Goal: Contribute content: Add original content to the website for others to see

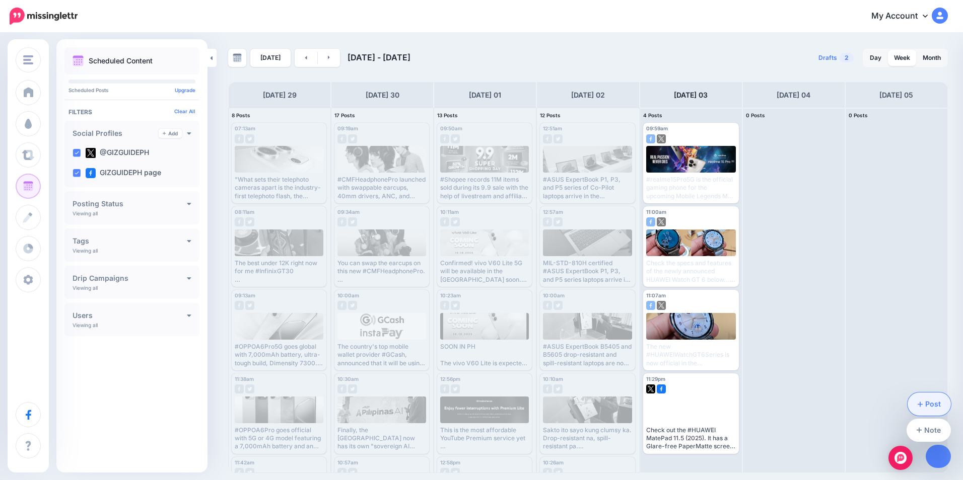
click at [926, 397] on link "Post" at bounding box center [930, 404] width 44 height 23
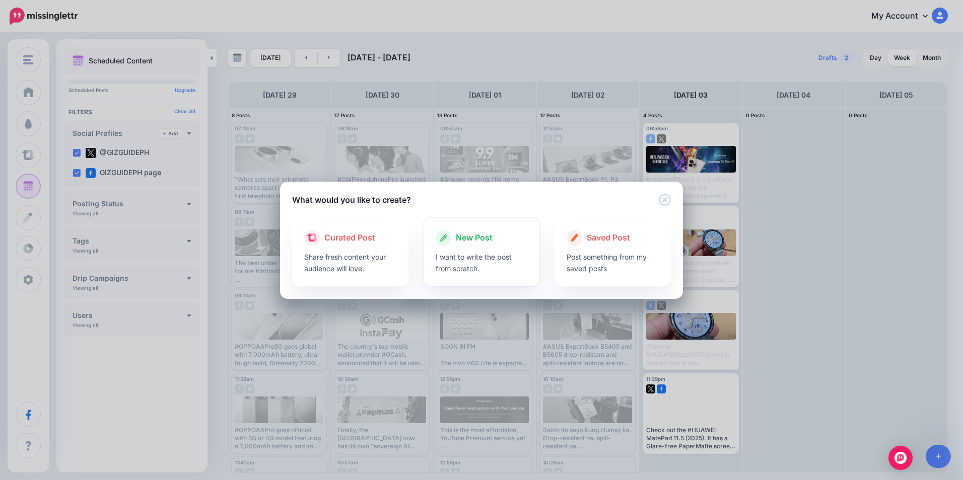
click at [506, 240] on div "New Post" at bounding box center [482, 238] width 92 height 16
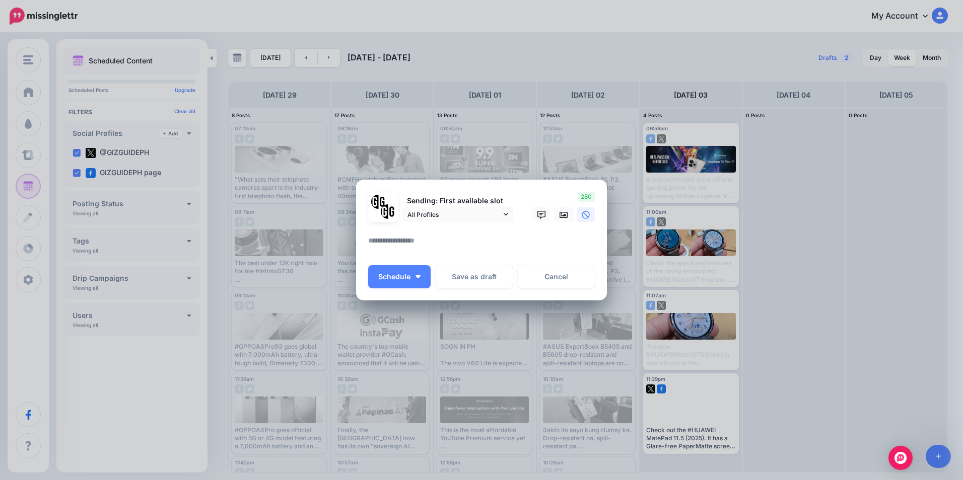
click at [469, 226] on div at bounding box center [481, 228] width 227 height 13
click at [460, 236] on textarea at bounding box center [484, 245] width 232 height 20
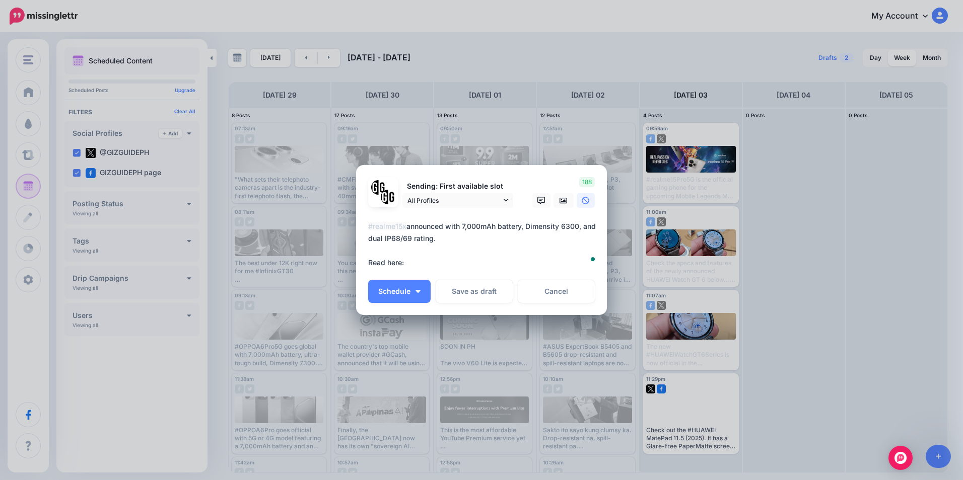
paste textarea "**********"
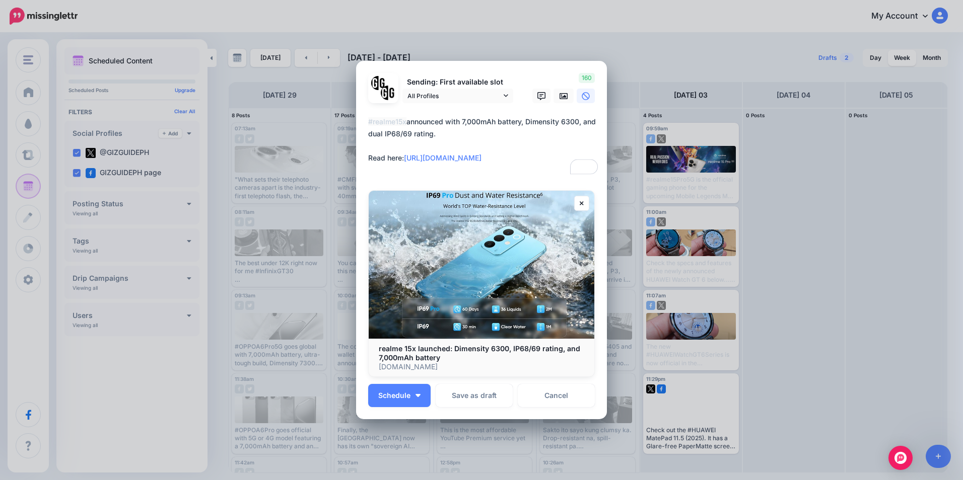
type textarea "**********"
click at [402, 382] on div "Sending: First available slot All Profiles" at bounding box center [481, 240] width 227 height 335
click at [402, 388] on button "Schedule" at bounding box center [399, 395] width 62 height 23
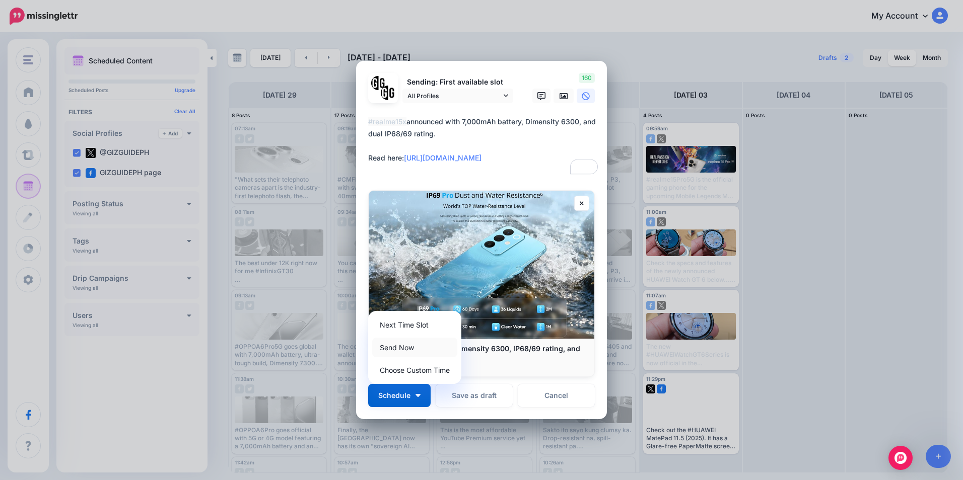
click at [399, 347] on link "Send Now" at bounding box center [414, 348] width 85 height 20
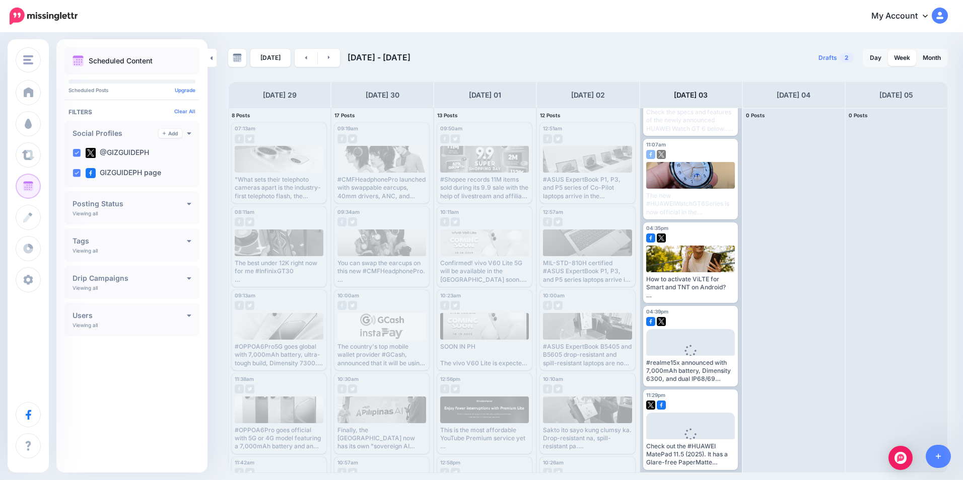
scroll to position [155, 0]
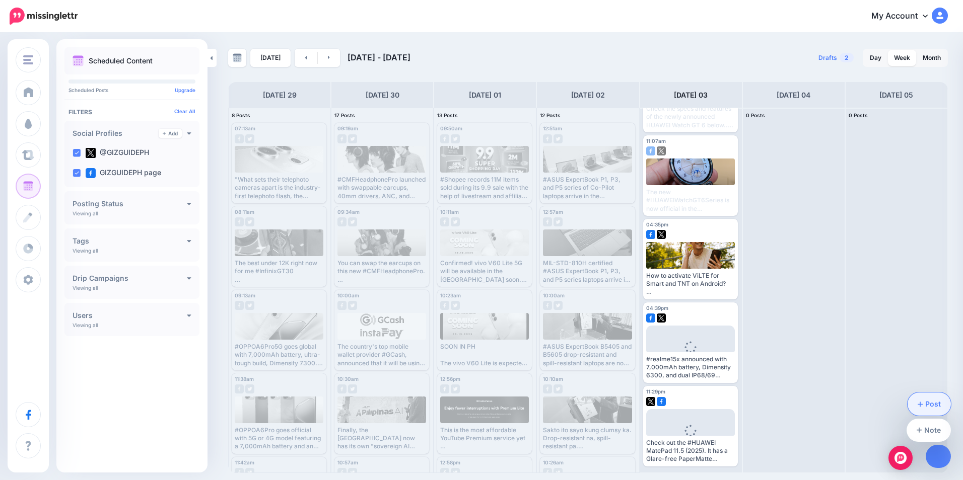
click at [933, 407] on link "Post" at bounding box center [930, 404] width 44 height 23
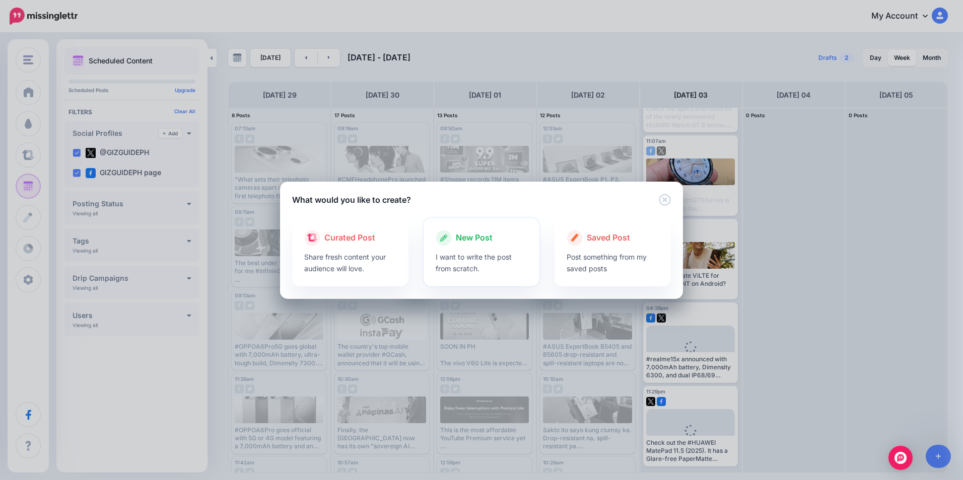
click at [459, 252] on p "I want to write the post from scratch." at bounding box center [482, 262] width 92 height 23
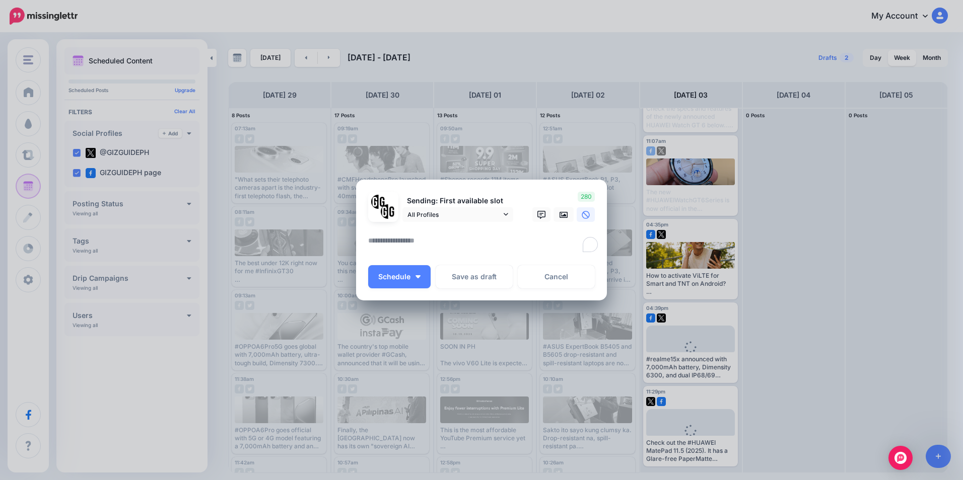
click at [429, 243] on textarea "To enrich screen reader interactions, please activate Accessibility in Grammarl…" at bounding box center [484, 245] width 232 height 20
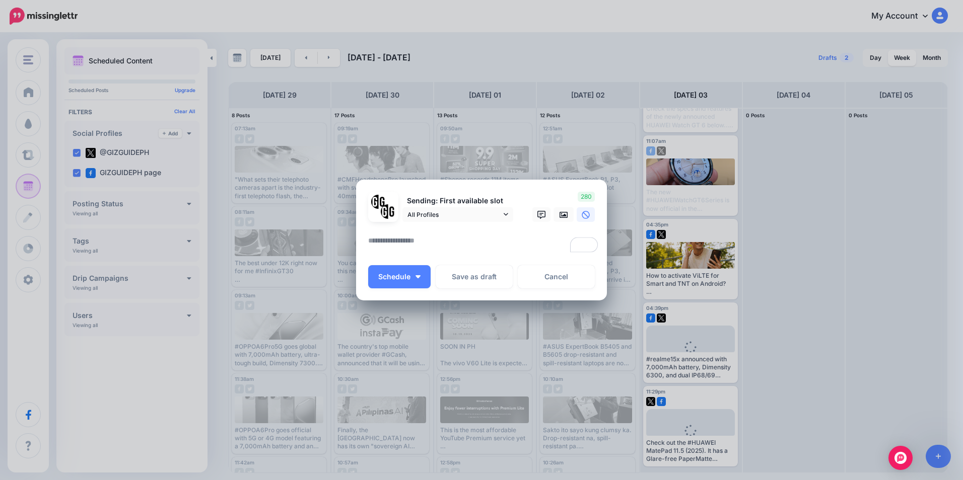
click at [429, 243] on textarea "To enrich screen reader interactions, please activate Accessibility in Grammarl…" at bounding box center [484, 245] width 232 height 20
drag, startPoint x: 538, startPoint y: 280, endPoint x: 542, endPoint y: 265, distance: 15.2
click at [540, 280] on link "Cancel" at bounding box center [556, 276] width 77 height 23
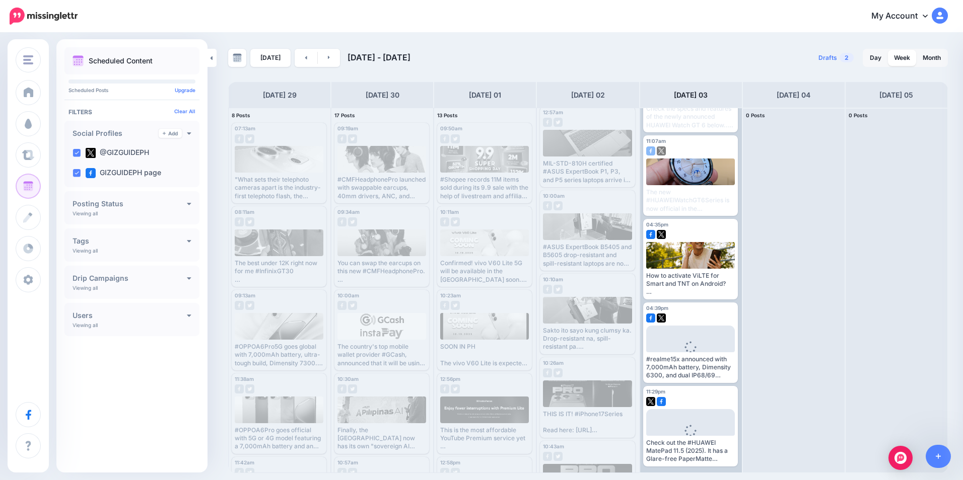
scroll to position [101, 0]
click at [684, 373] on link "Edit" at bounding box center [675, 373] width 58 height 13
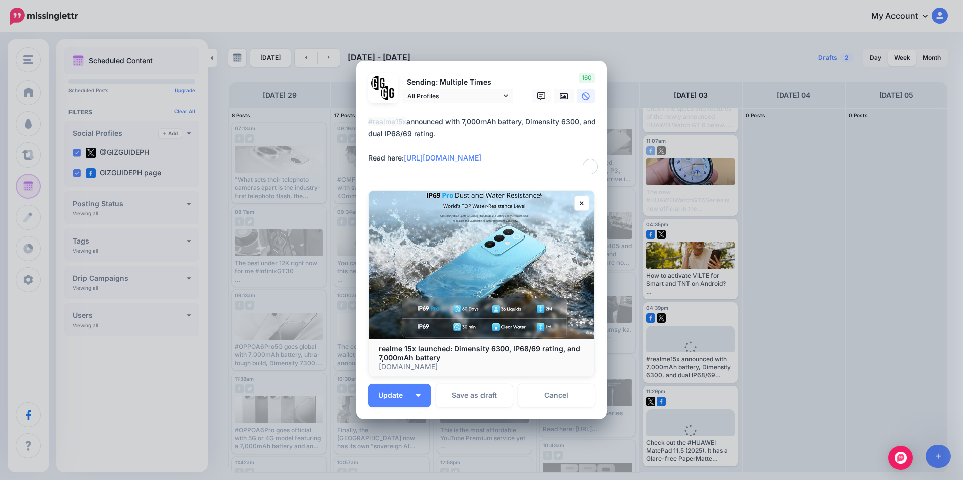
click at [451, 159] on textarea "**********" at bounding box center [484, 146] width 232 height 60
